Goal: Obtain resource: Download file/media

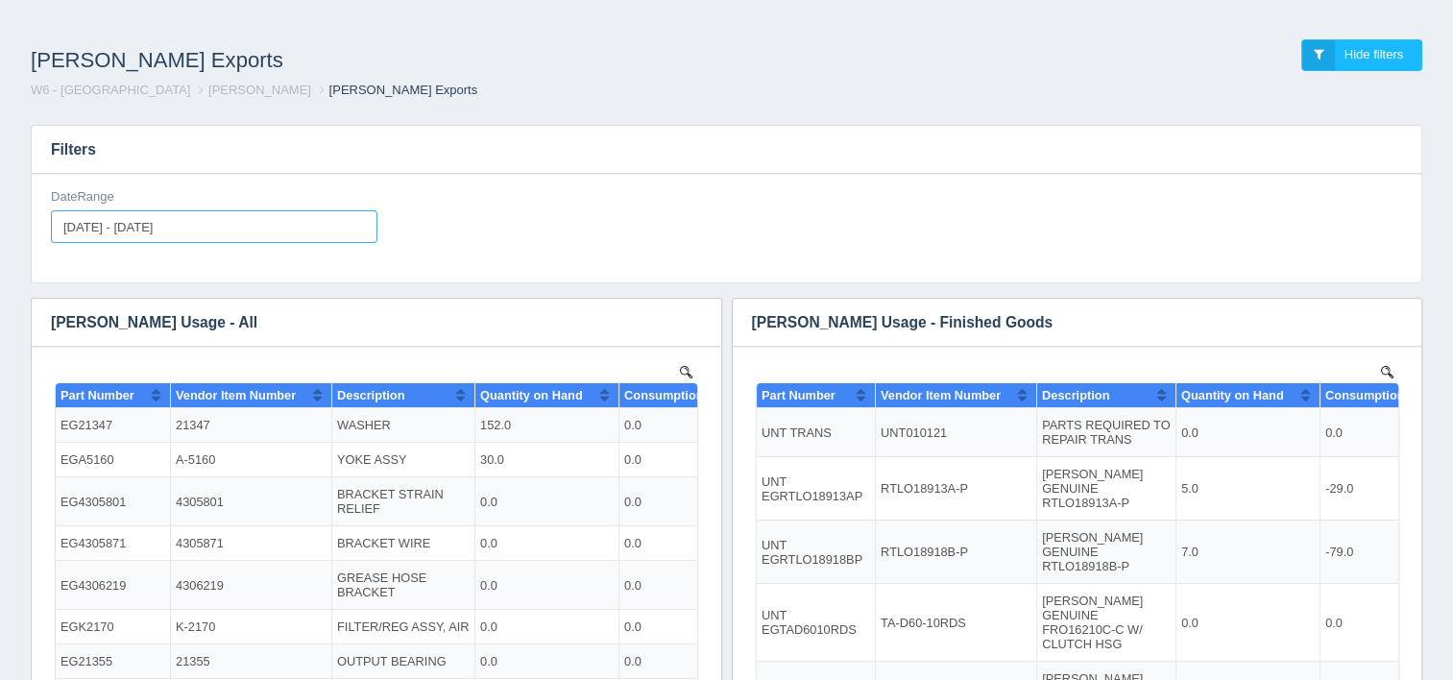
type input "[DATE]"
click at [197, 221] on input "[DATE] - [DATE]" at bounding box center [214, 226] width 326 height 33
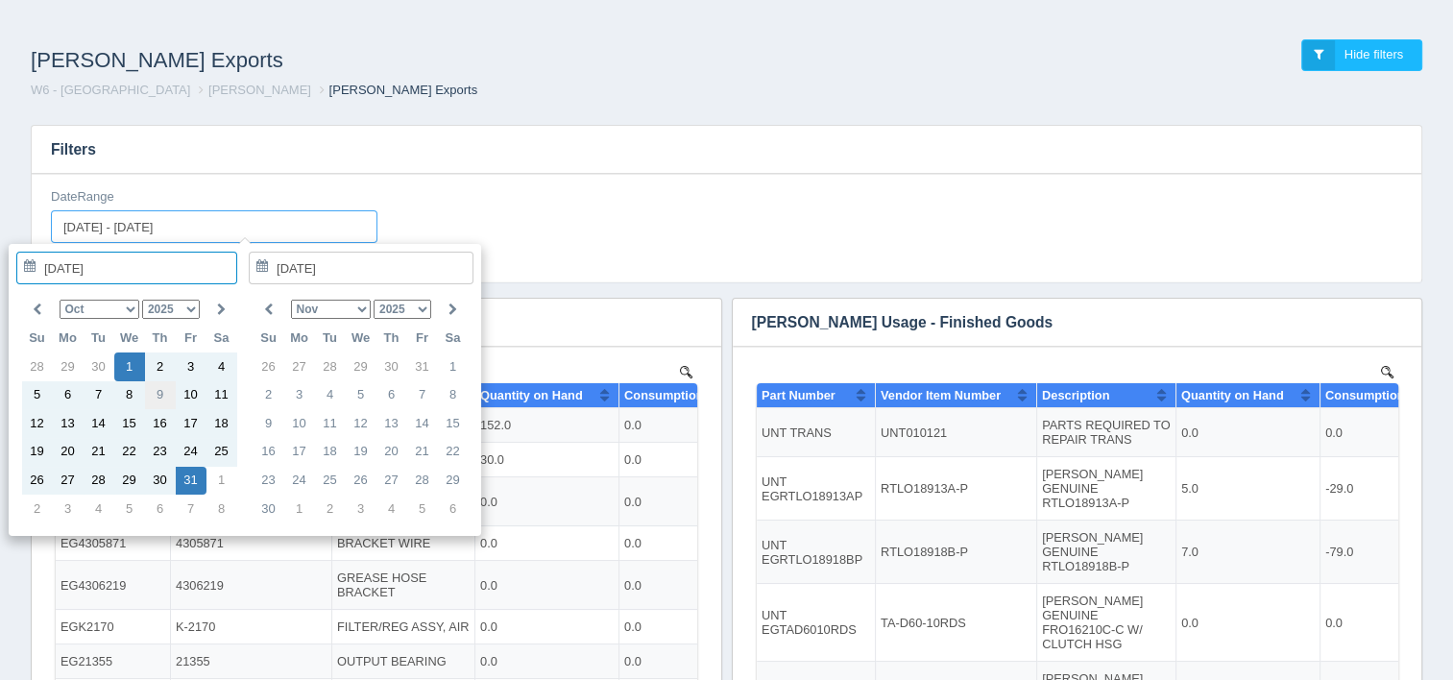
type input "[DATE]"
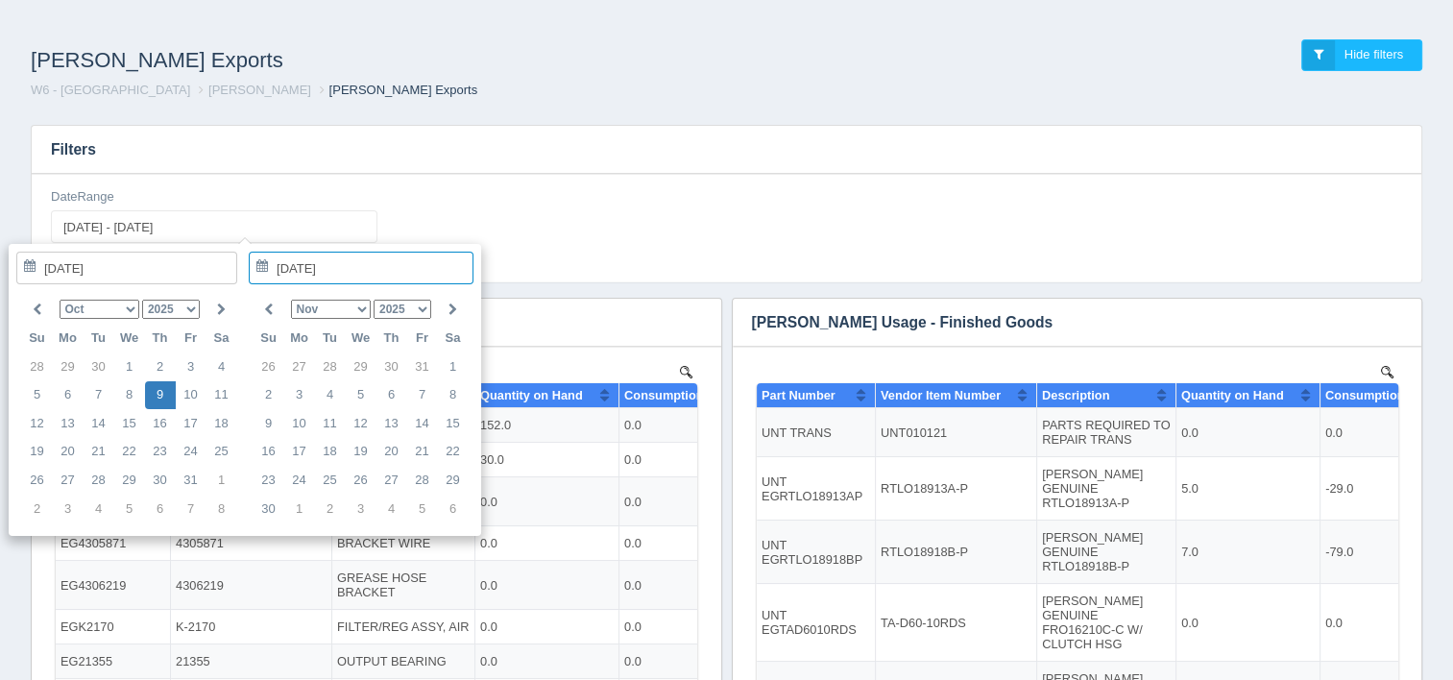
type input "[DATE] - [DATE]"
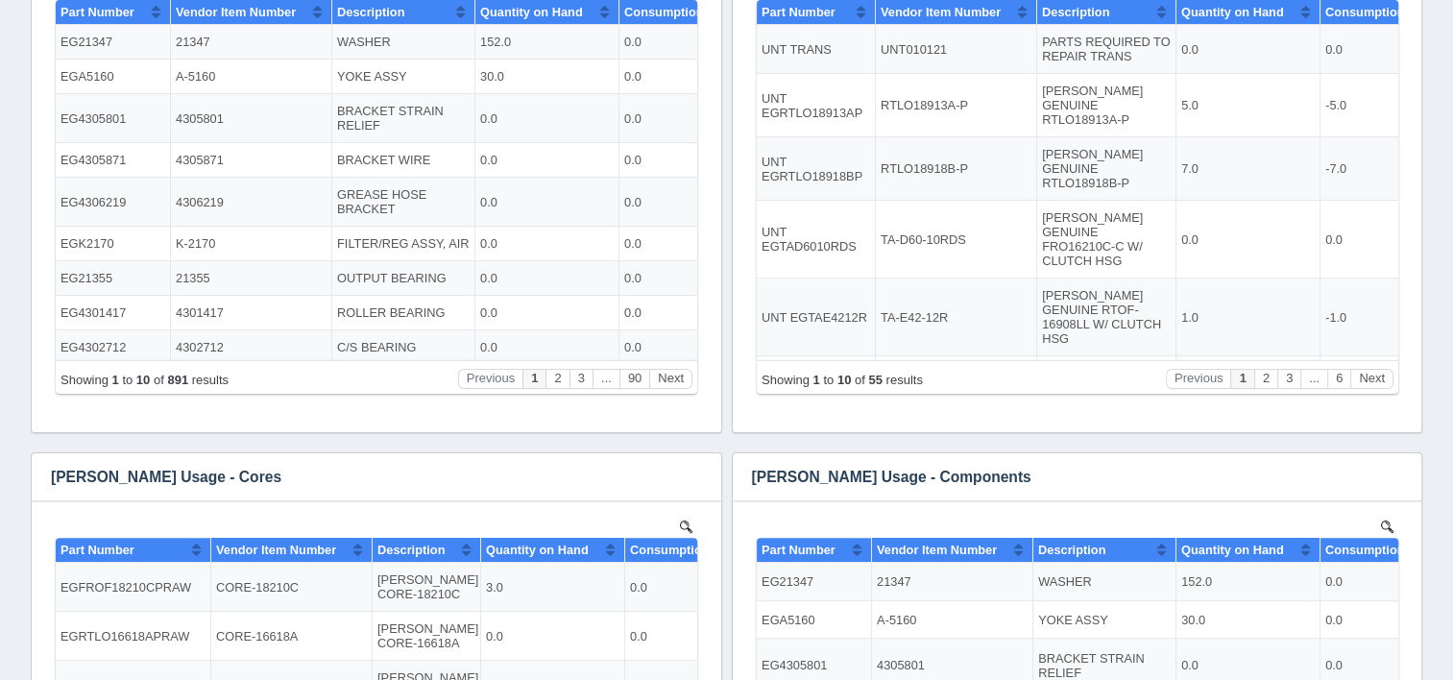
scroll to position [384, 0]
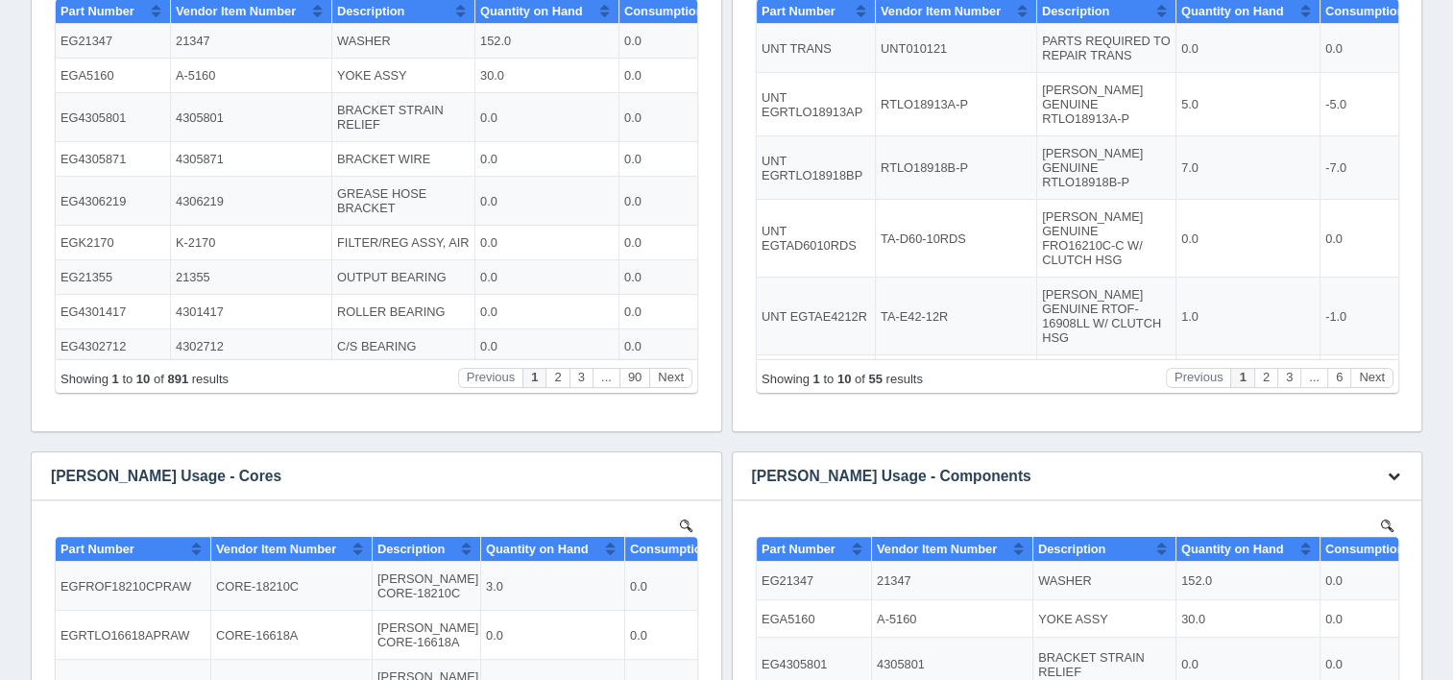
click at [1382, 477] on button "button" at bounding box center [1394, 477] width 26 height 30
click at [1311, 509] on link "Download CSV" at bounding box center [1330, 505] width 154 height 28
click at [1432, 77] on div "Filters DateRange [DATE] - [DATE] Download CSV View all results [PERSON_NAME] U…" at bounding box center [726, 386] width 1422 height 1322
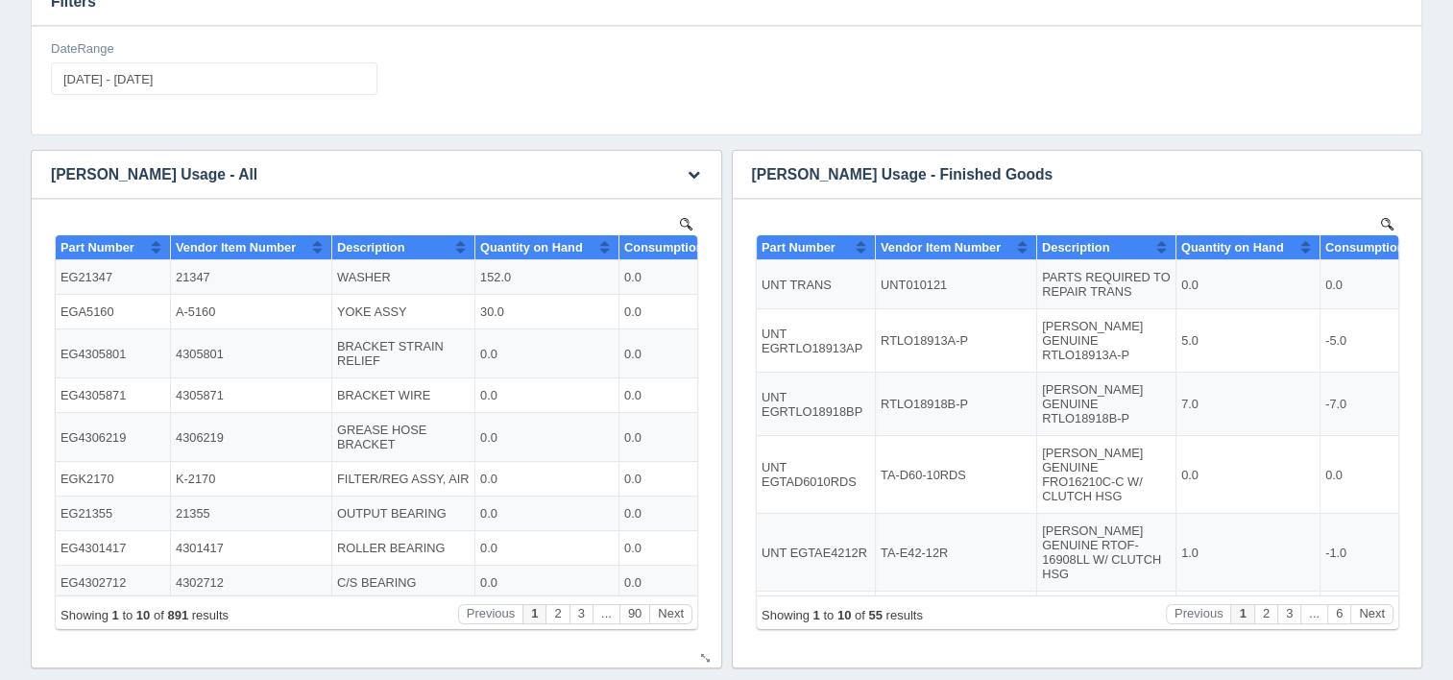
scroll to position [0, 0]
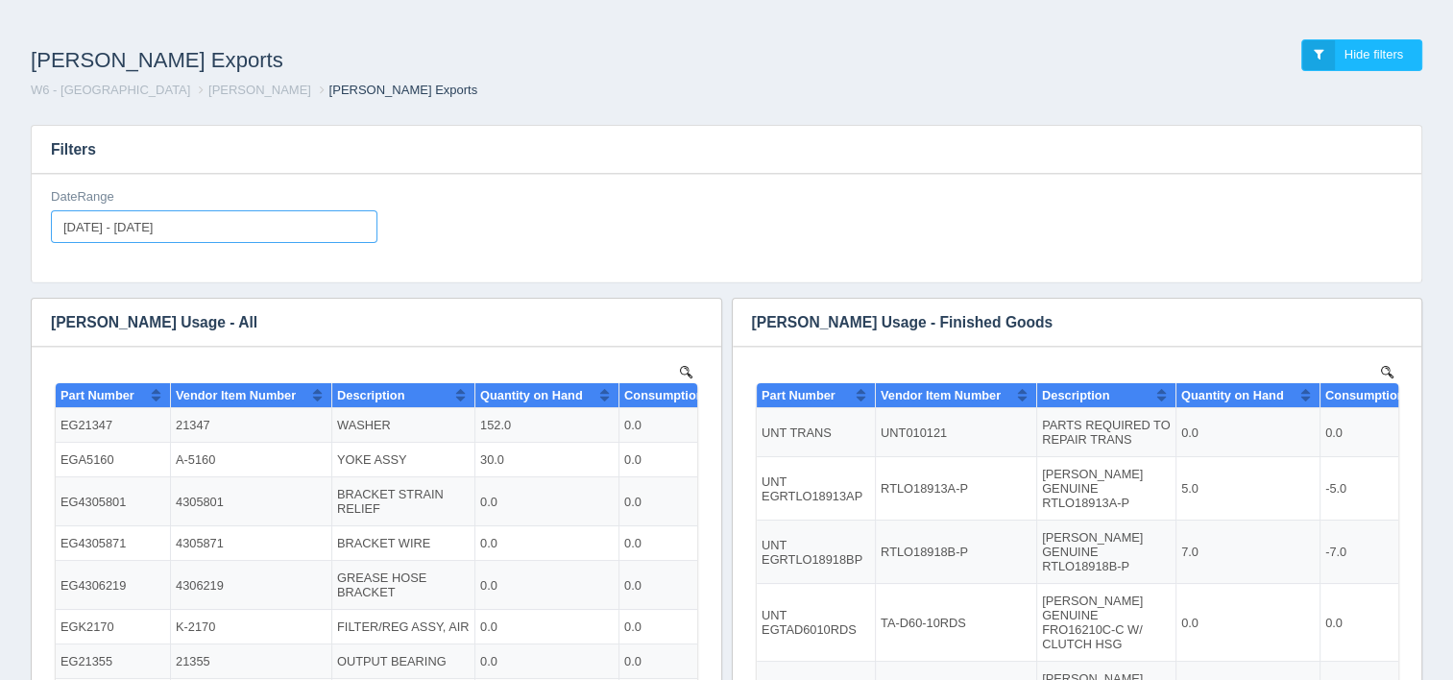
click at [226, 231] on input "[DATE] - [DATE]" at bounding box center [214, 226] width 326 height 33
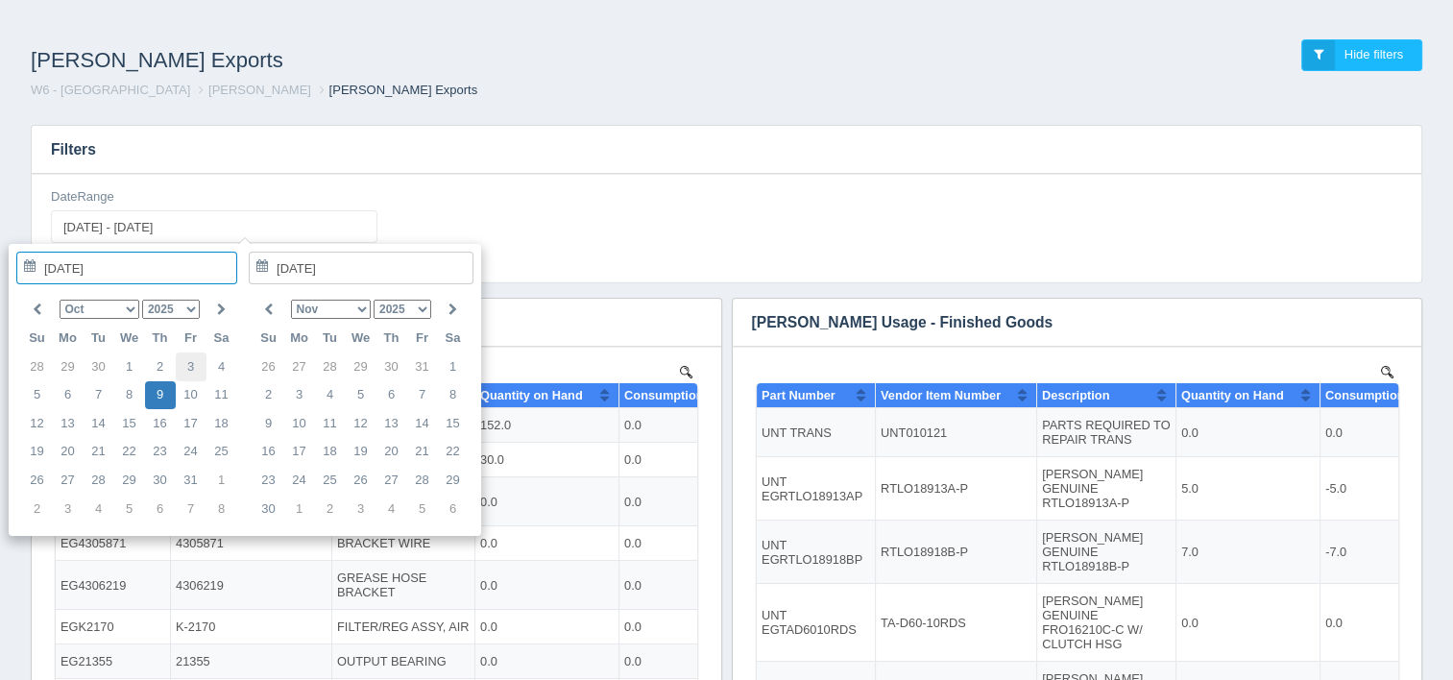
type input "[DATE]"
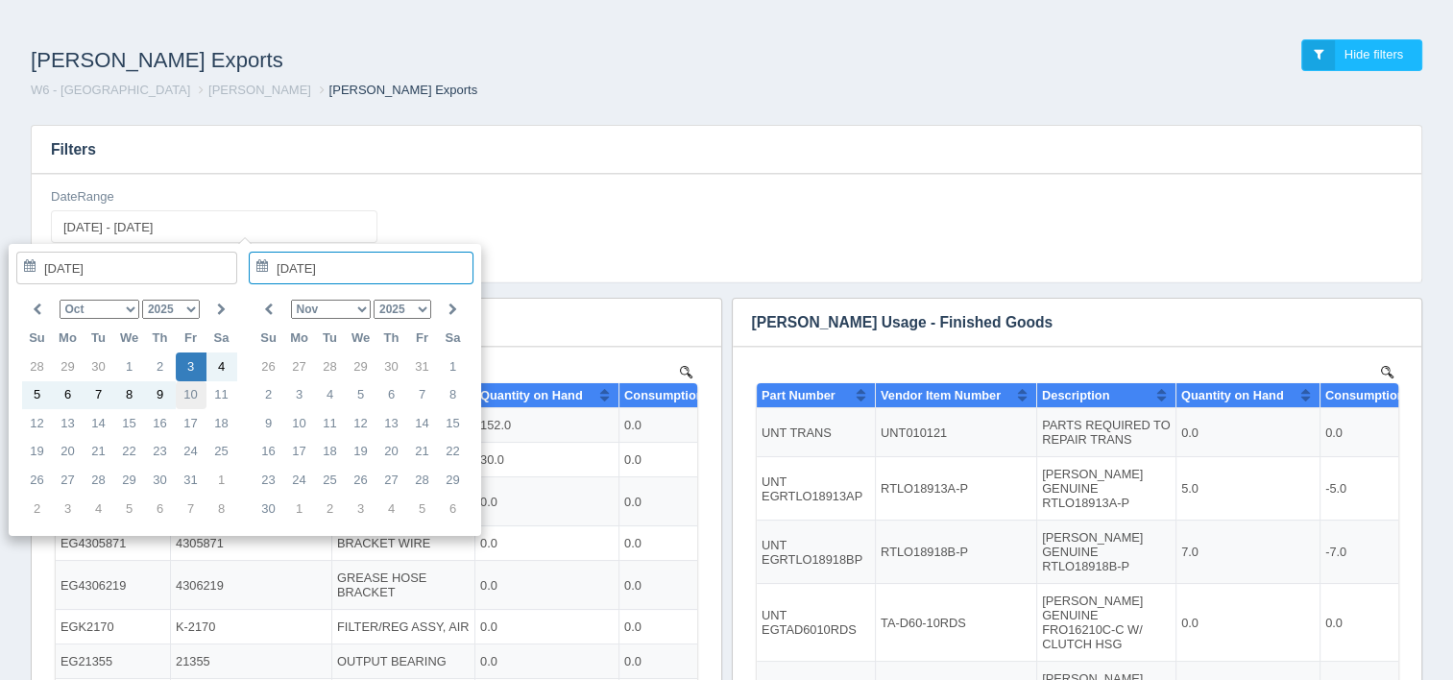
type input "[DATE]"
type input "[DATE] - [DATE]"
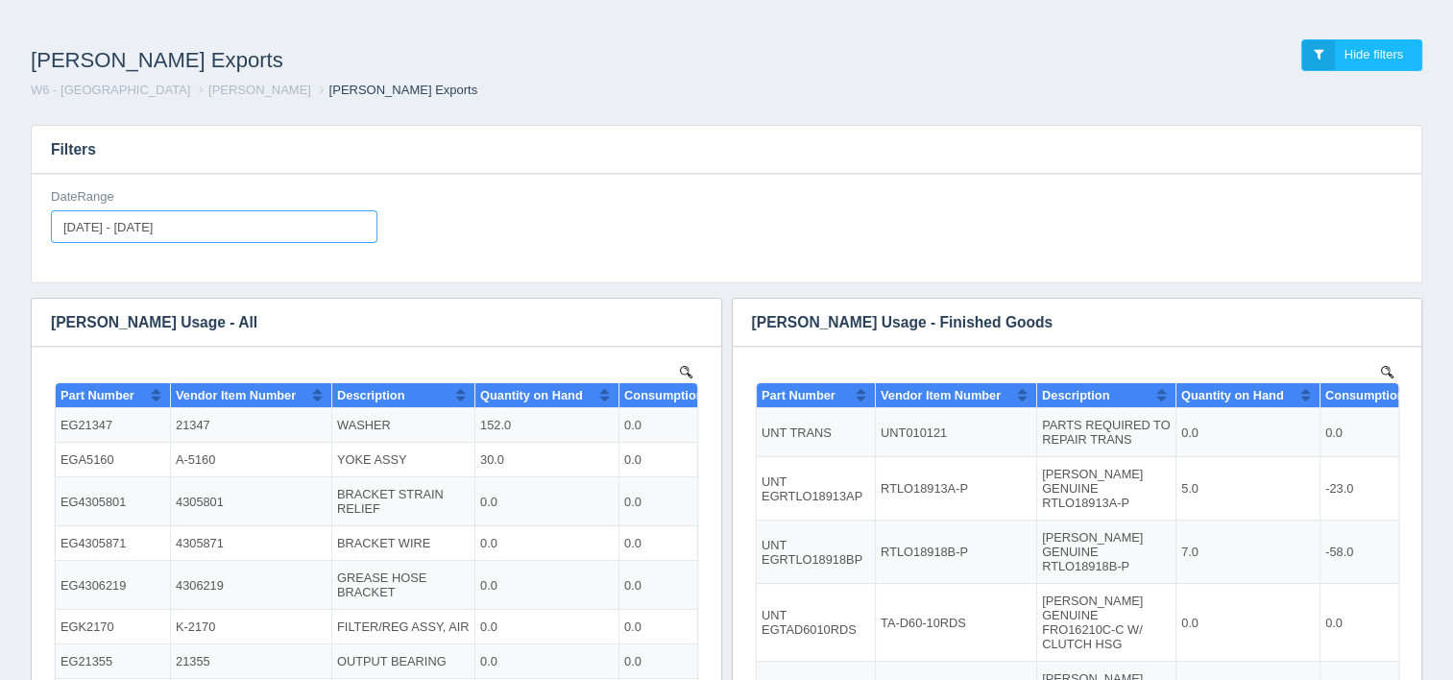
click at [225, 223] on input "[DATE] - [DATE]" at bounding box center [214, 226] width 326 height 33
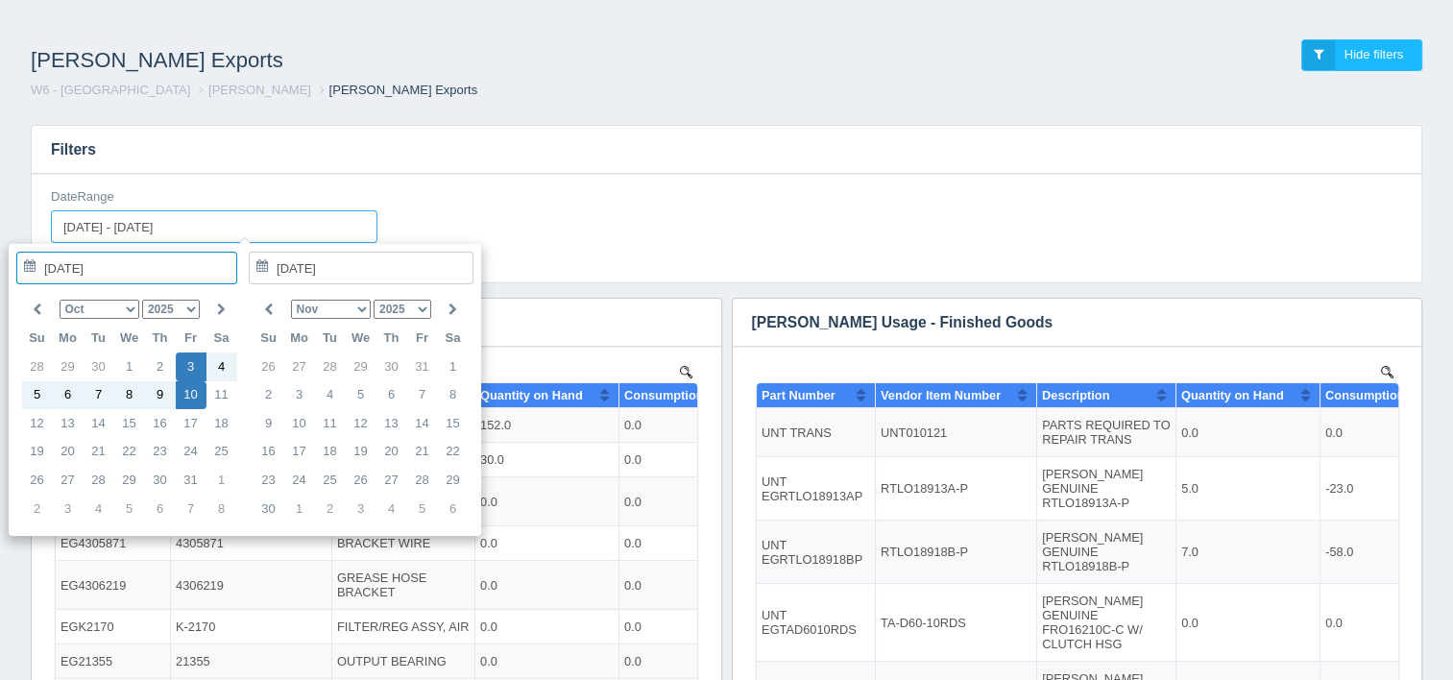
type input "[DATE]"
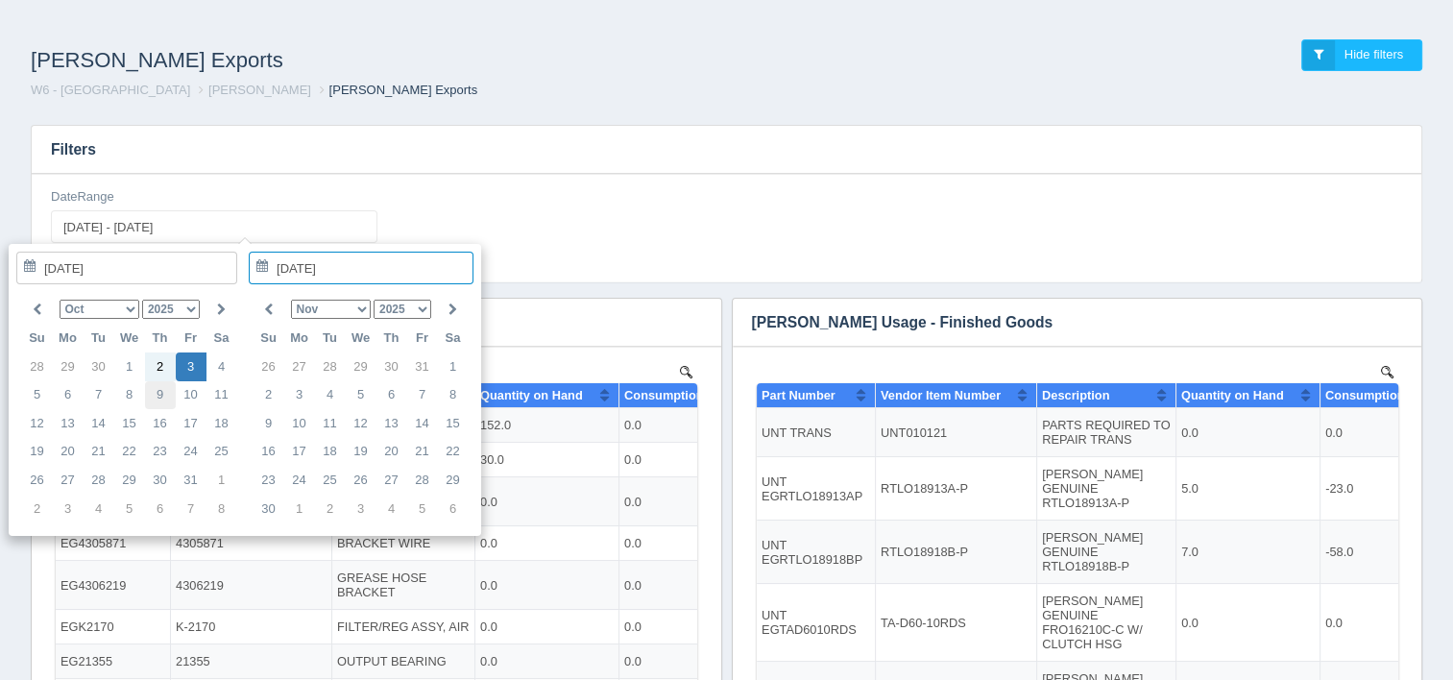
type input "[DATE]"
type input "[DATE] - [DATE]"
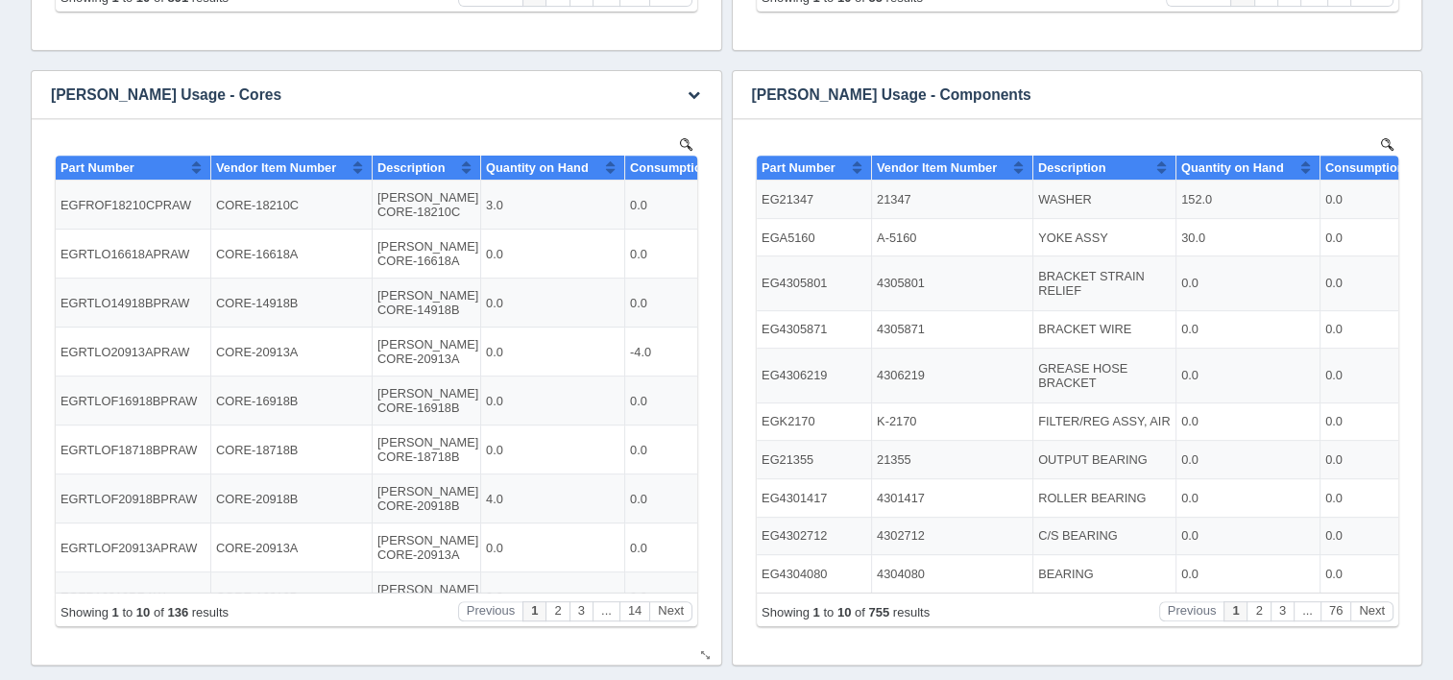
scroll to position [795, 0]
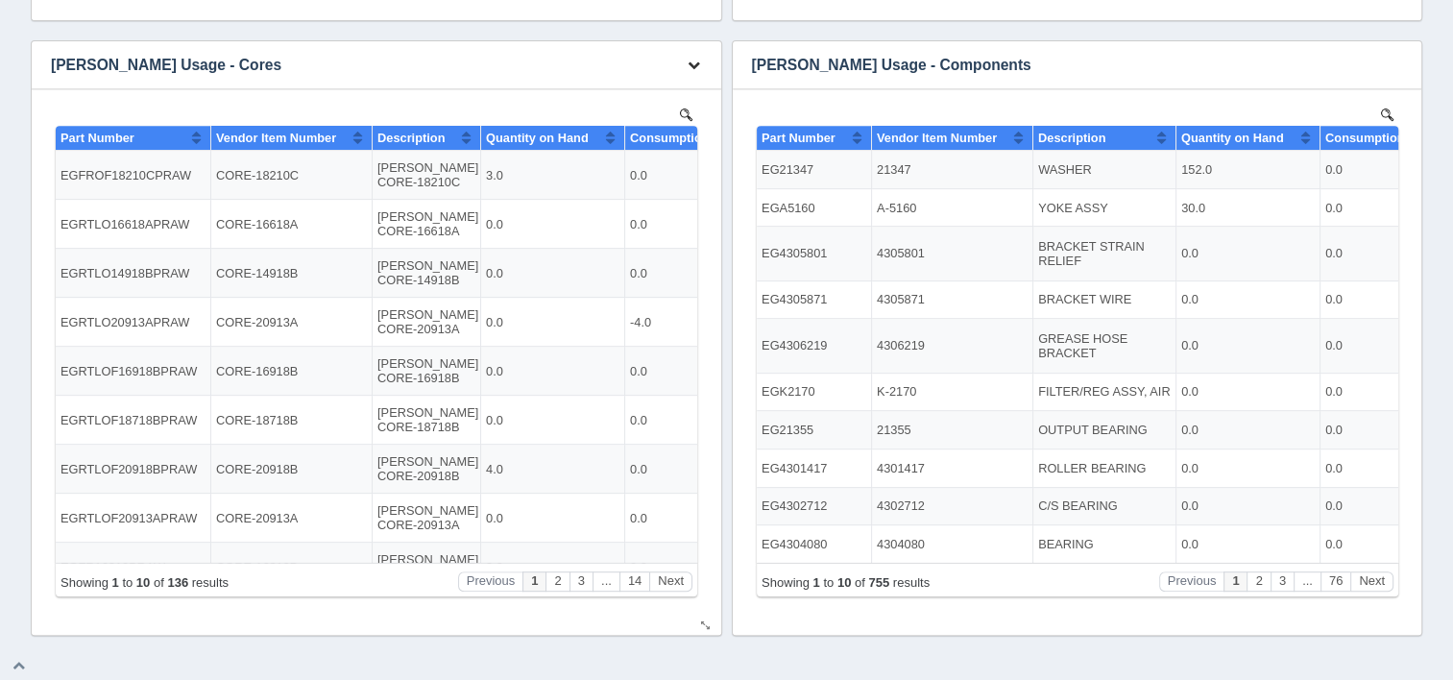
click at [689, 61] on icon "button" at bounding box center [693, 65] width 12 height 12
click at [640, 84] on link "Download CSV" at bounding box center [630, 94] width 154 height 28
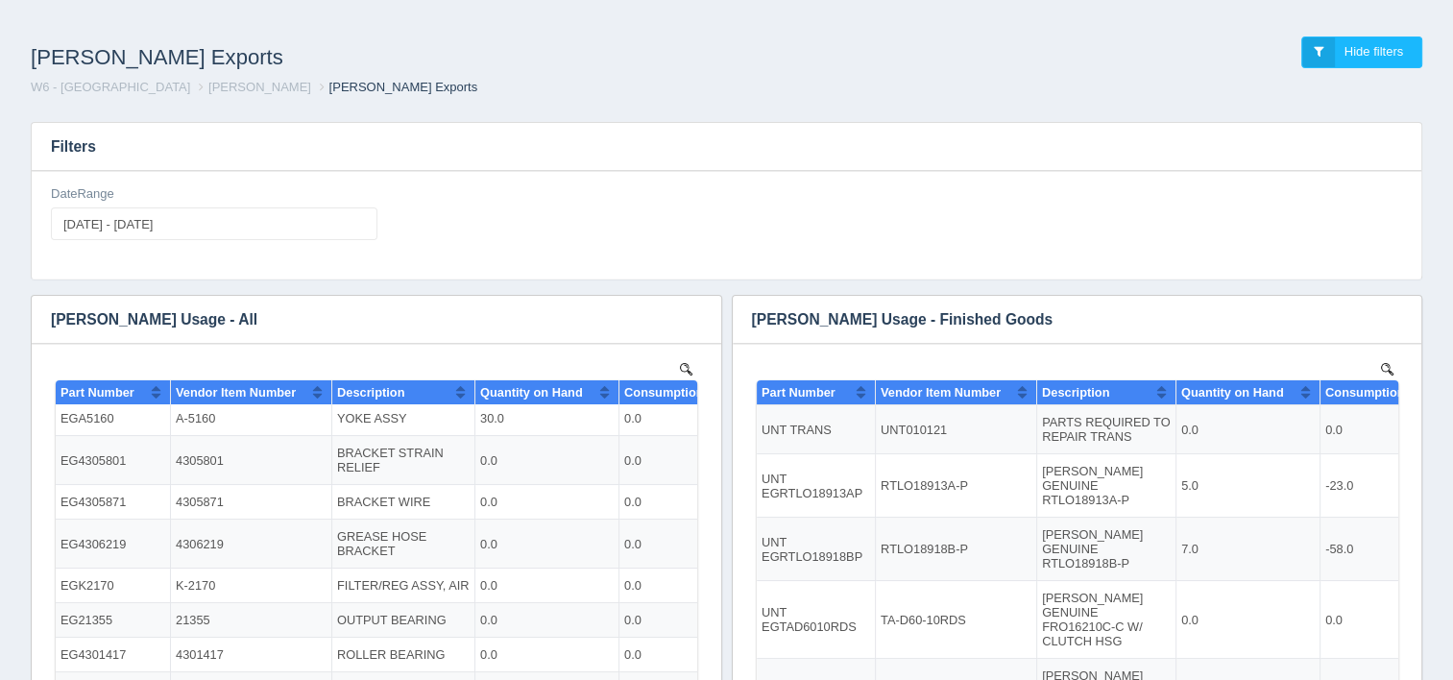
scroll to position [0, 0]
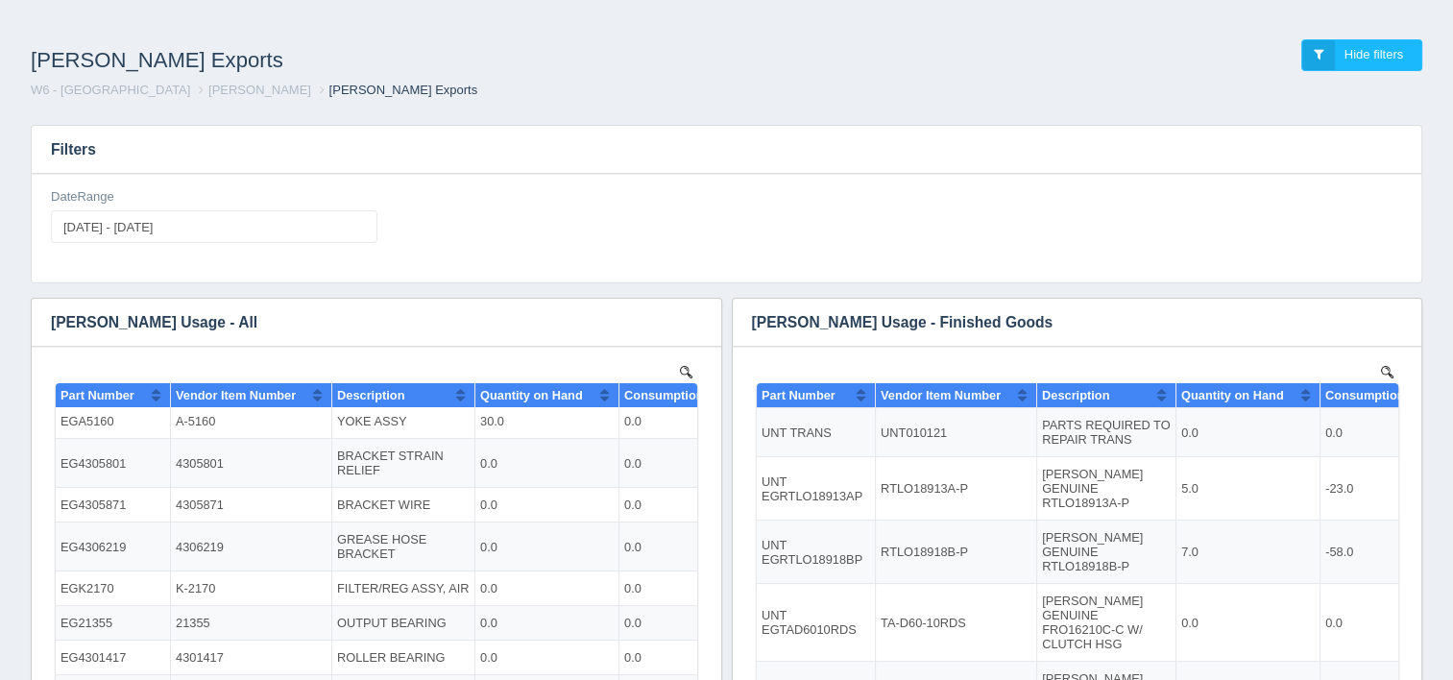
click at [1317, 228] on div "DateRange [DATE] - [DATE]" at bounding box center [726, 223] width 1366 height 70
